Goal: Task Accomplishment & Management: Use online tool/utility

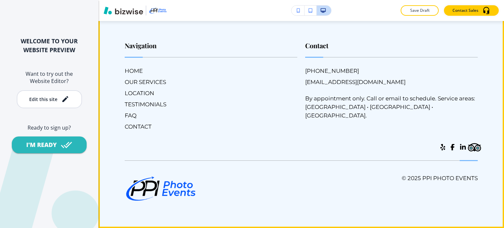
scroll to position [4925, 0]
click at [118, 18] on button "Edit Footer" at bounding box center [119, 13] width 34 height 10
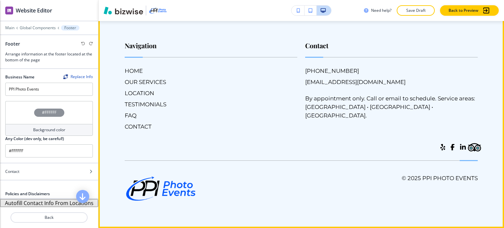
scroll to position [4974, 0]
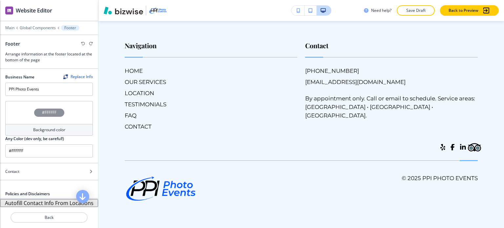
click at [55, 203] on button "Autofill Contact Info From Locations" at bounding box center [49, 203] width 98 height 8
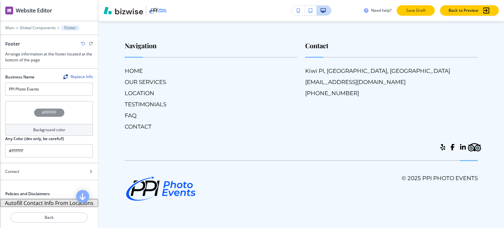
click at [406, 12] on p "Save Draft" at bounding box center [416, 11] width 21 height 6
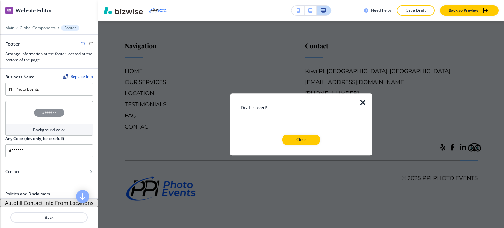
click at [311, 138] on p "Close" at bounding box center [301, 140] width 21 height 6
